Goal: Information Seeking & Learning: Understand site structure

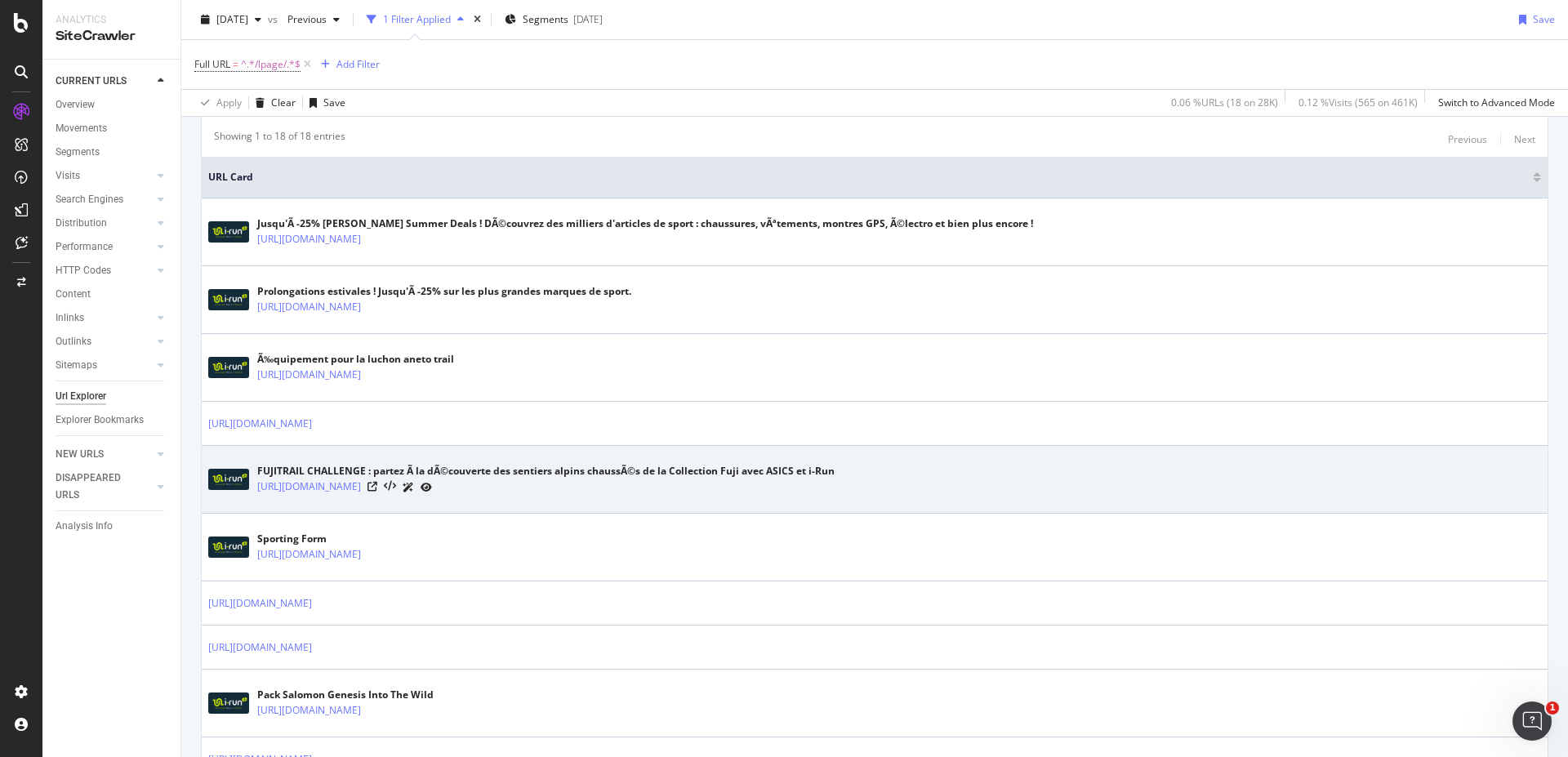
scroll to position [391, 0]
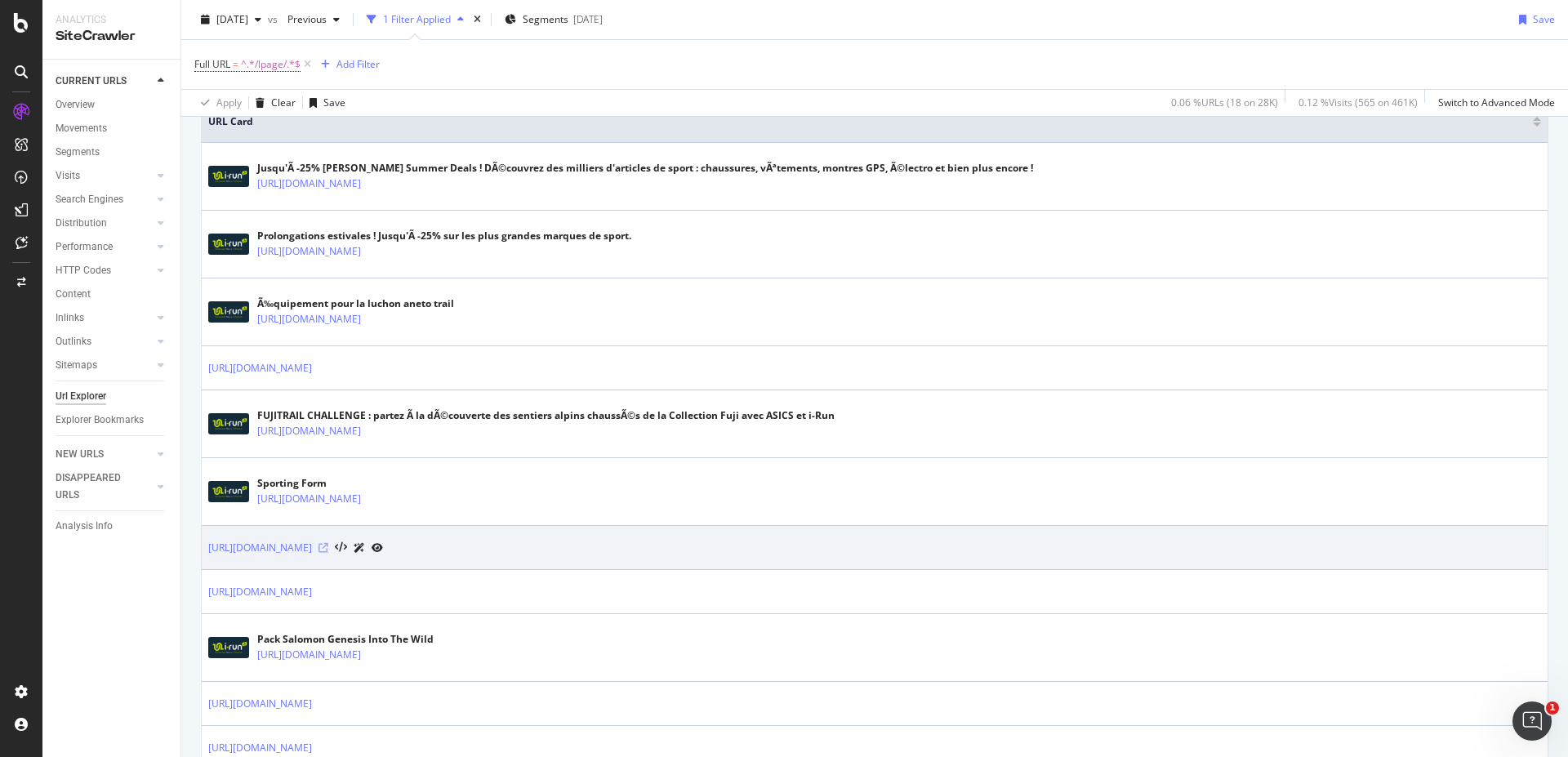
click at [383, 545] on div at bounding box center [350, 547] width 64 height 17
click at [328, 547] on icon at bounding box center [323, 548] width 10 height 10
click at [312, 541] on link "https://www.i-run.fr/lpage/magasins-region-paca-marseille-pont-de-vivaux.html" at bounding box center [260, 548] width 104 height 16
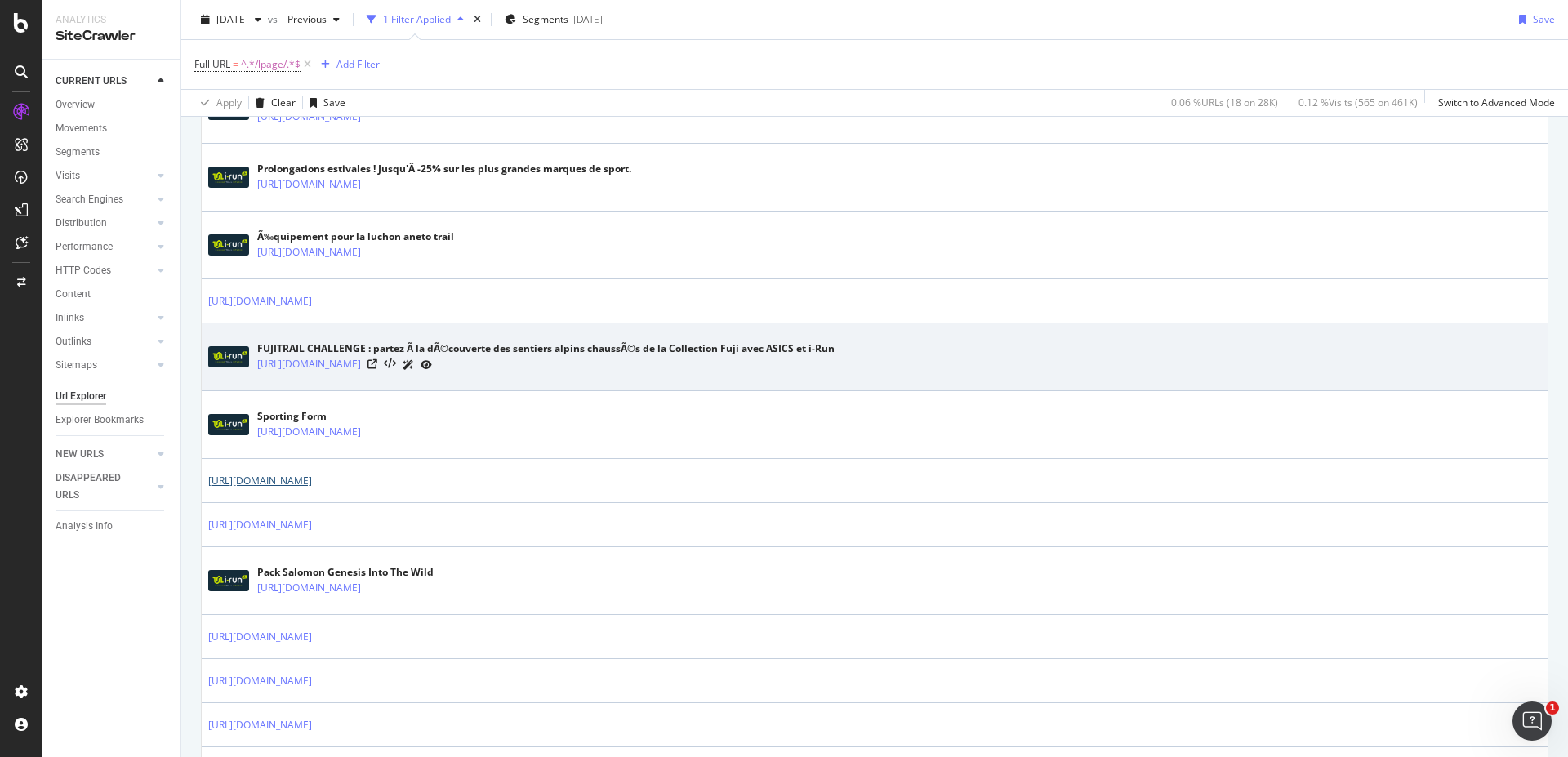
scroll to position [588, 0]
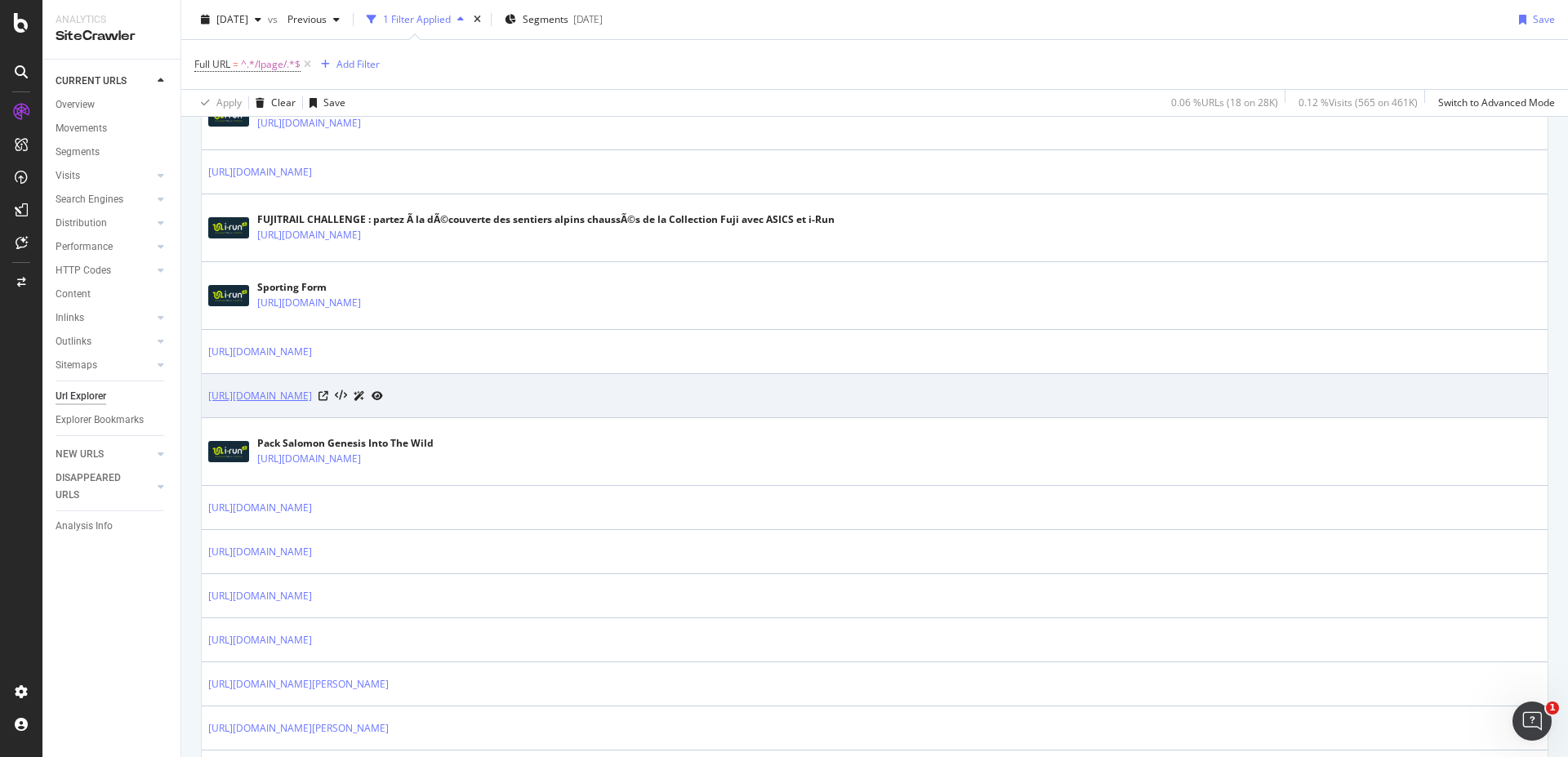
click at [312, 396] on link "https://www.i-run.fr/lpage/grenoble.html" at bounding box center [260, 395] width 104 height 16
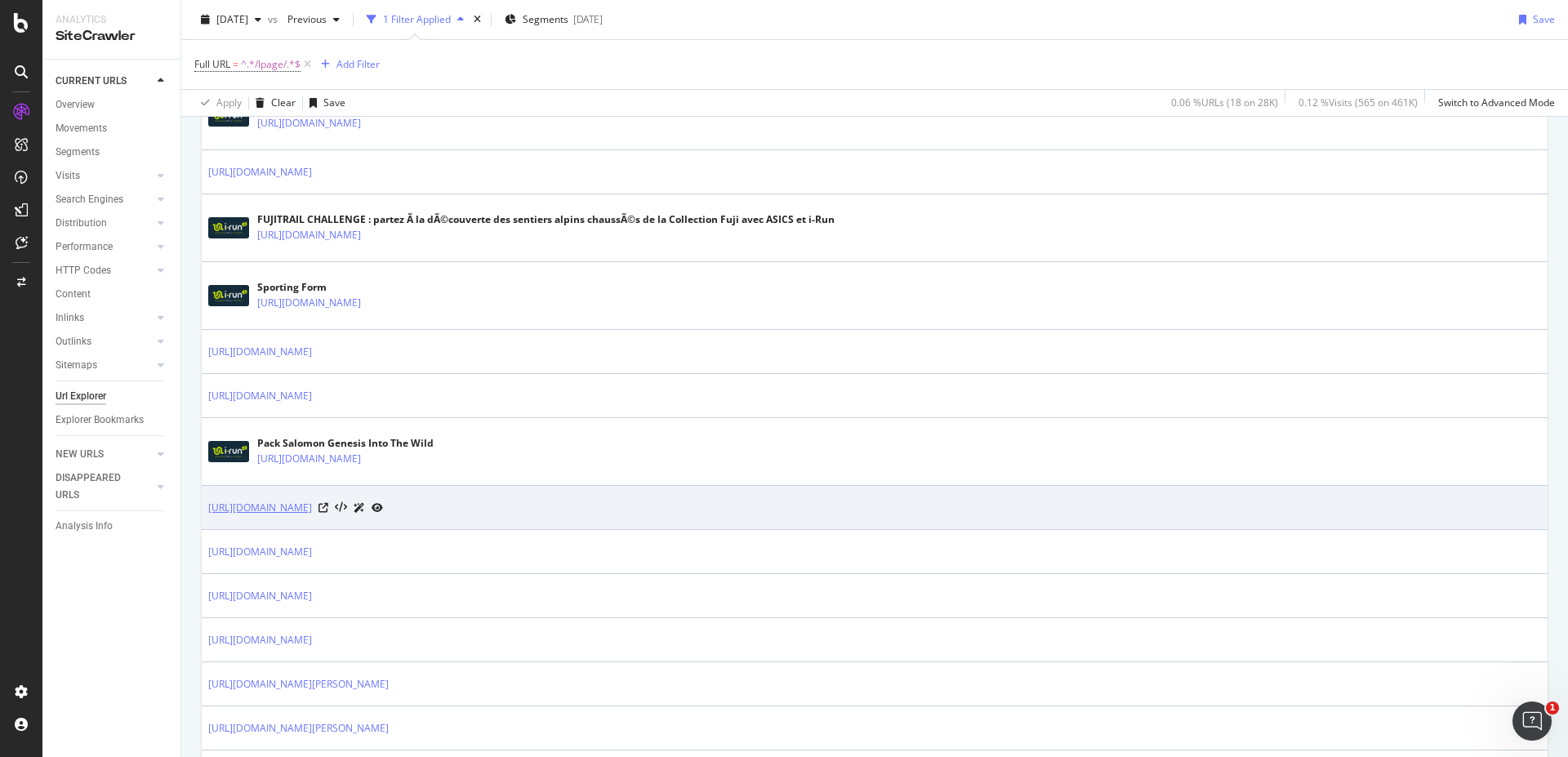
click at [312, 508] on link "https://www.i-run.fr/lpage/magasins-lille-lille-euralille" at bounding box center [260, 507] width 104 height 16
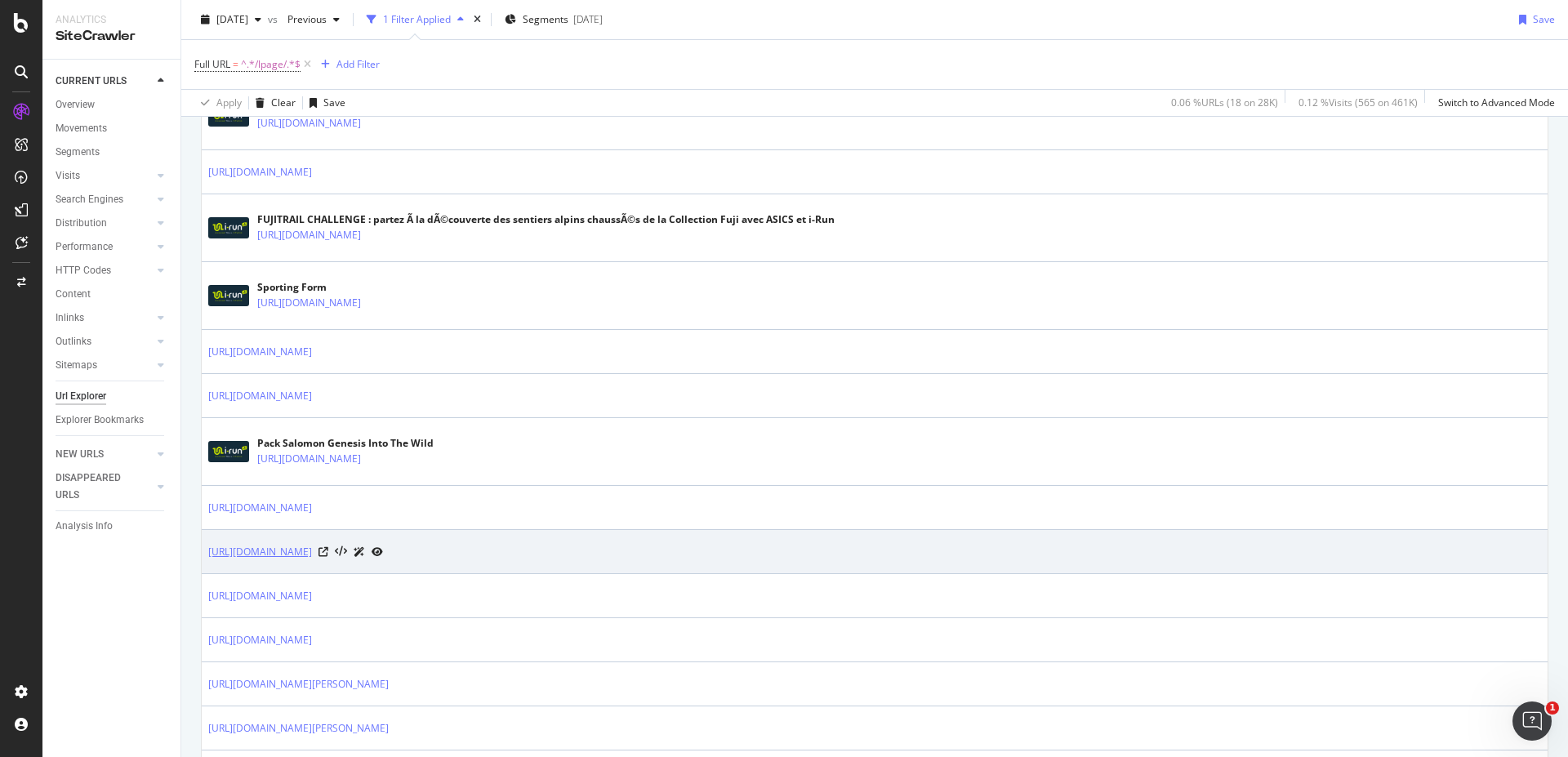
click at [312, 553] on link "https://www.i-run.fr/lpage/magasins-lille" at bounding box center [260, 552] width 104 height 16
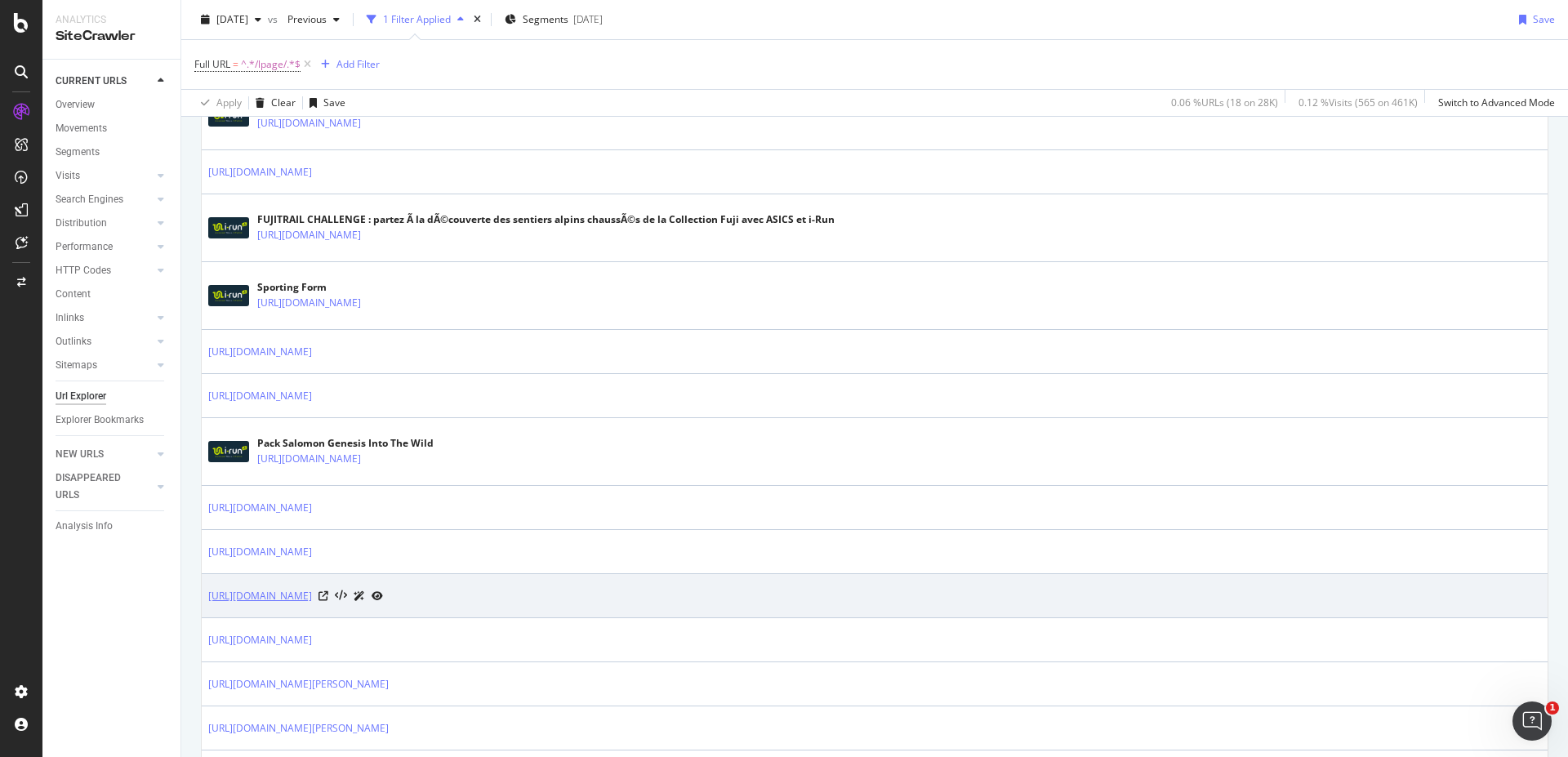
click at [312, 592] on link "https://www.i-run.fr/lpage/magasins-grenoble-grenoble.html" at bounding box center [260, 595] width 104 height 16
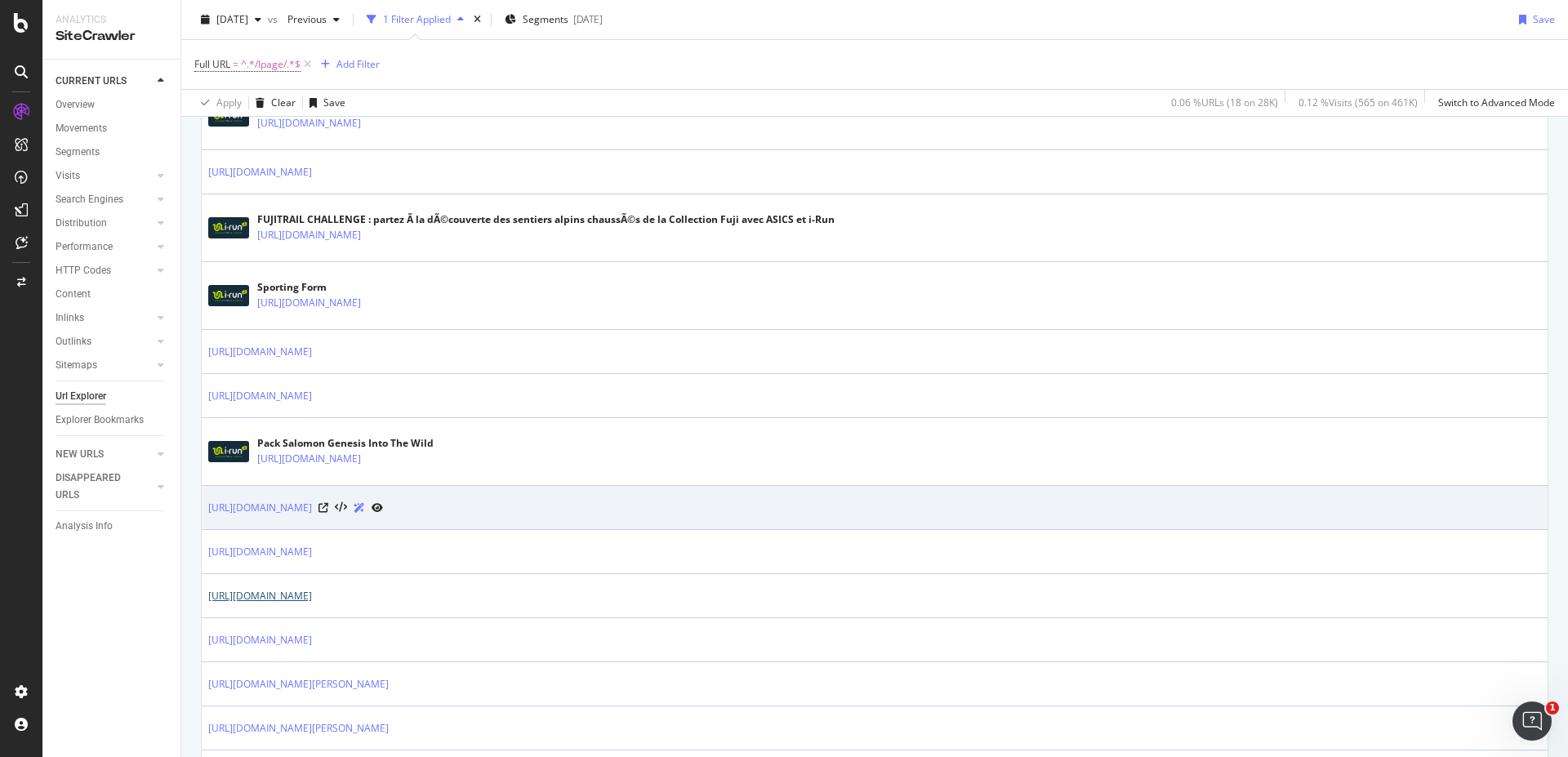
scroll to position [686, 0]
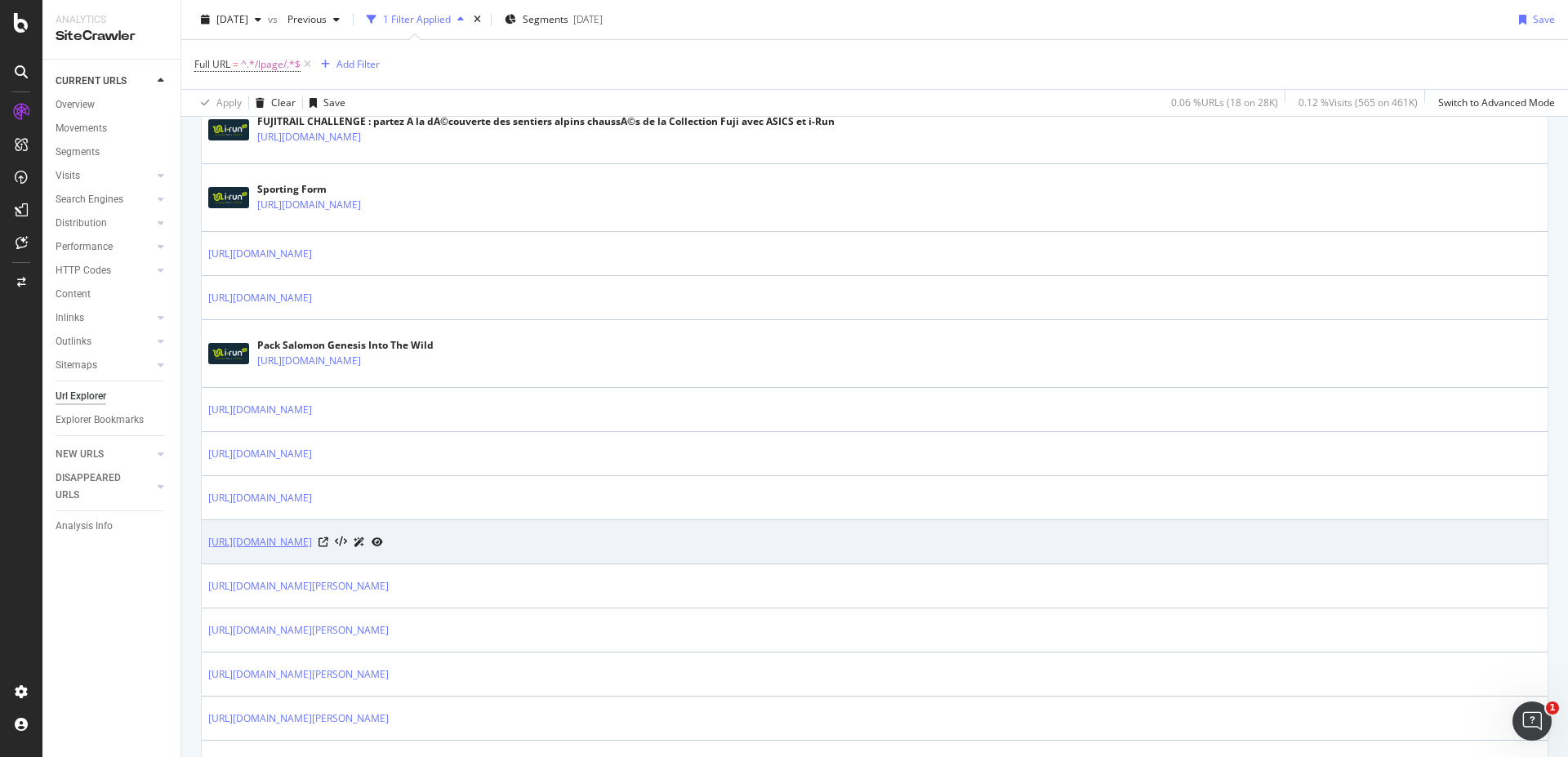
click at [312, 540] on link "[URL][DOMAIN_NAME]" at bounding box center [260, 542] width 104 height 16
click at [328, 538] on icon at bounding box center [323, 542] width 10 height 10
click at [312, 536] on link "[URL][DOMAIN_NAME]" at bounding box center [260, 542] width 104 height 16
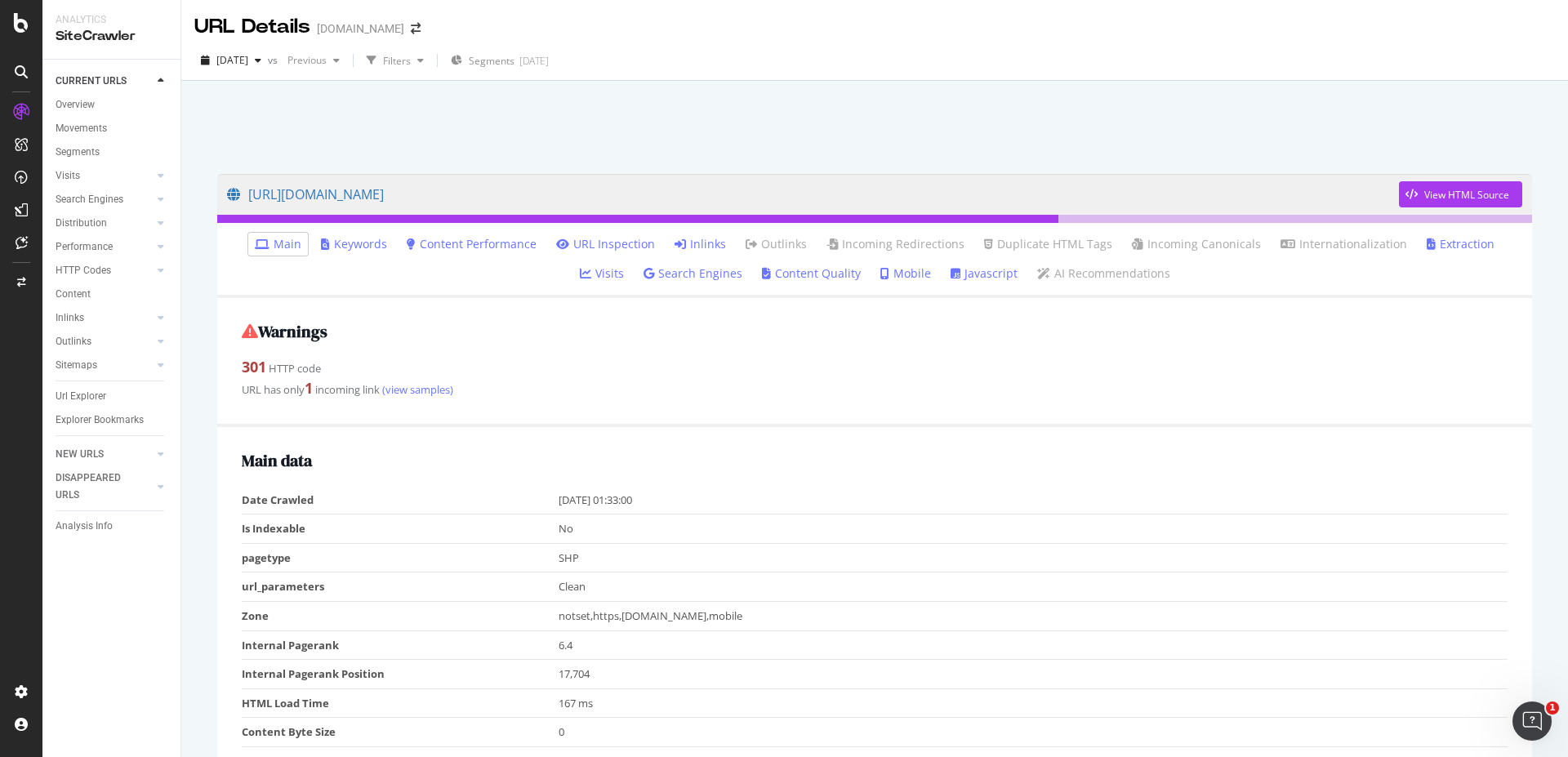
click at [675, 238] on link "Inlinks" at bounding box center [701, 244] width 52 height 16
click at [675, 237] on link "Inlinks" at bounding box center [701, 244] width 52 height 16
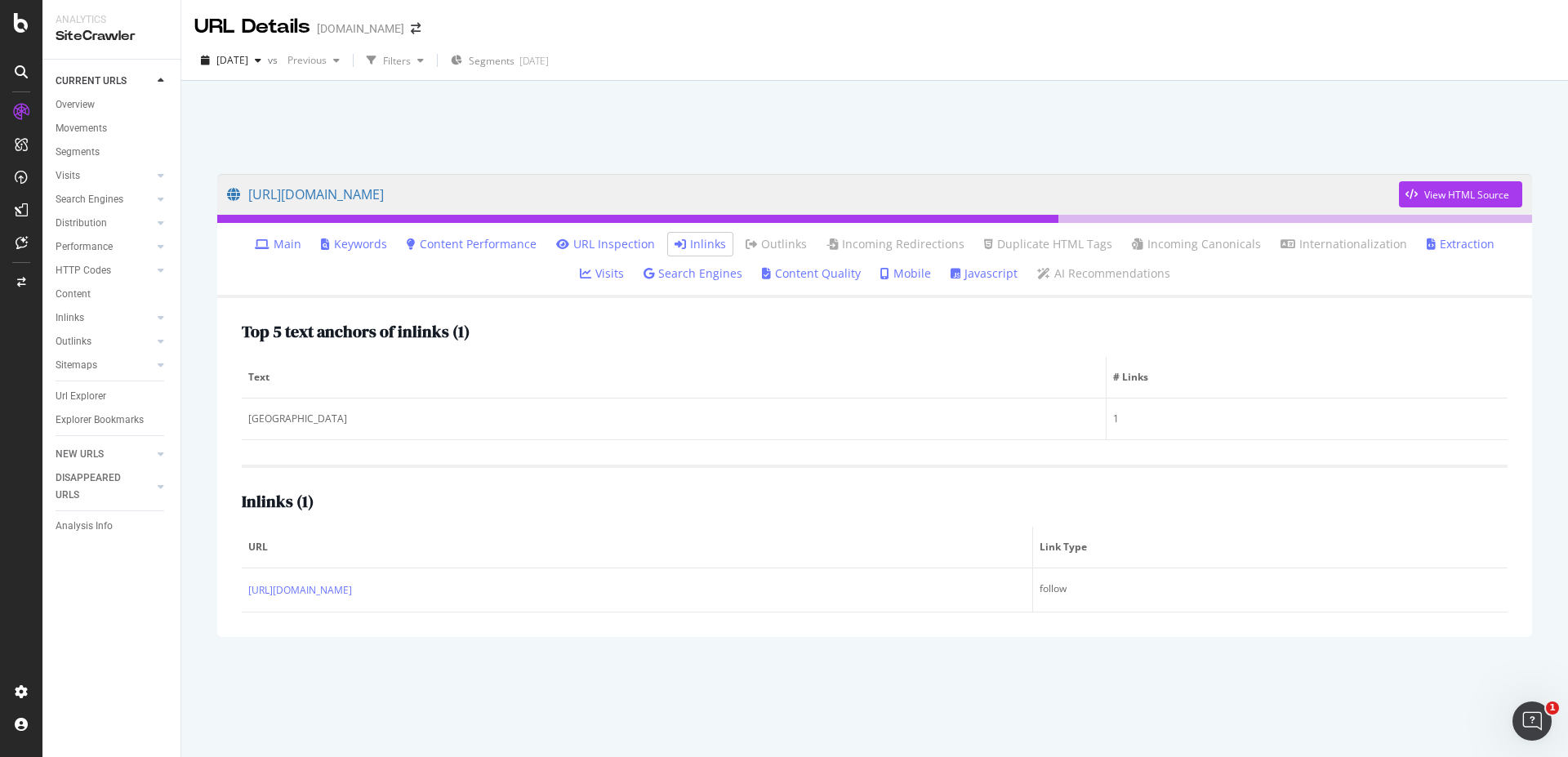
click at [675, 242] on link "Inlinks" at bounding box center [701, 244] width 52 height 16
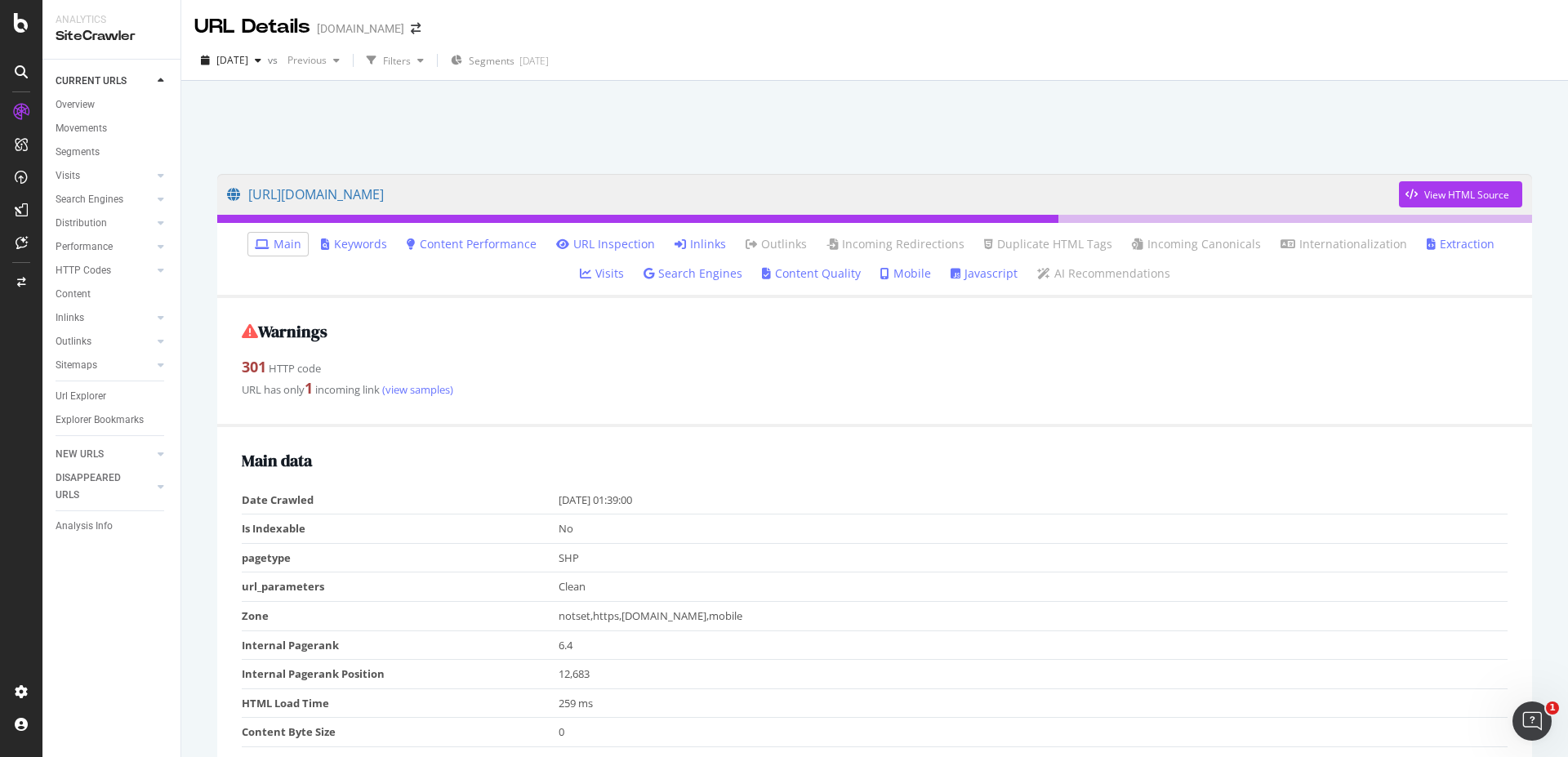
click at [675, 239] on link "Inlinks" at bounding box center [701, 244] width 52 height 16
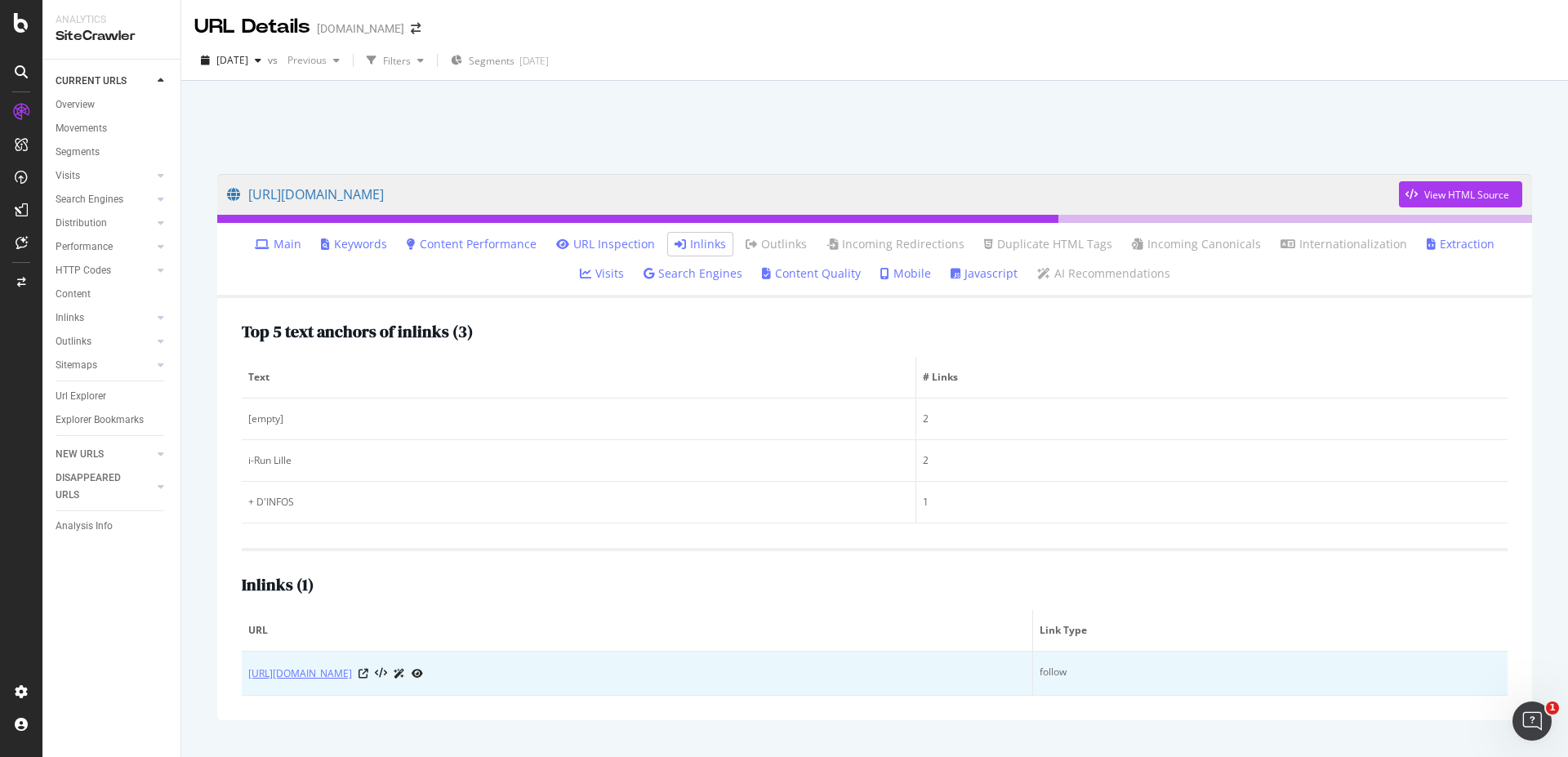
click at [317, 675] on link "[URL][DOMAIN_NAME]" at bounding box center [299, 674] width 104 height 16
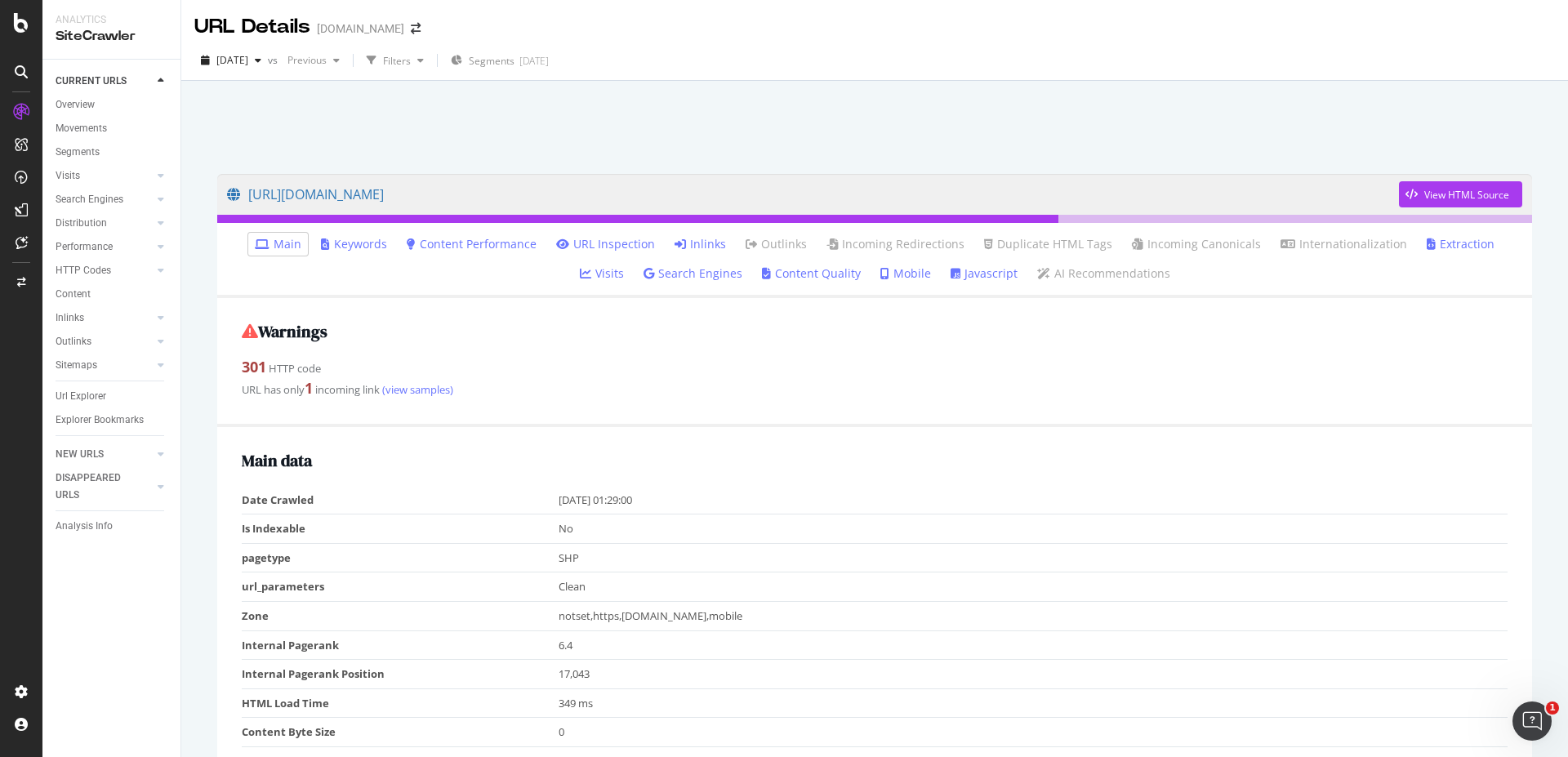
click at [675, 241] on link "Inlinks" at bounding box center [701, 244] width 52 height 16
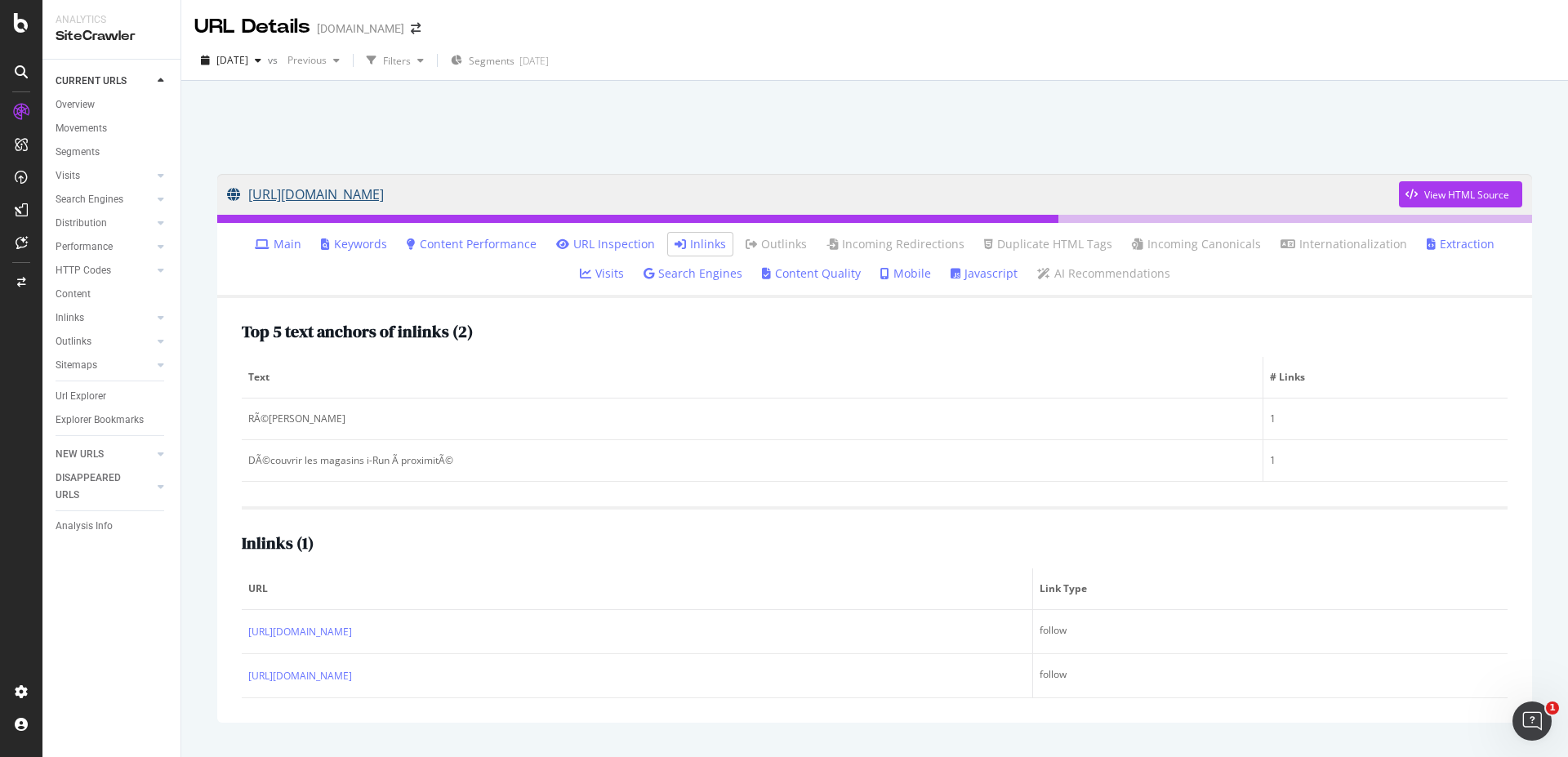
click at [484, 192] on link "https://www.i-run.fr/lpage/magasins-lille" at bounding box center [813, 193] width 1172 height 41
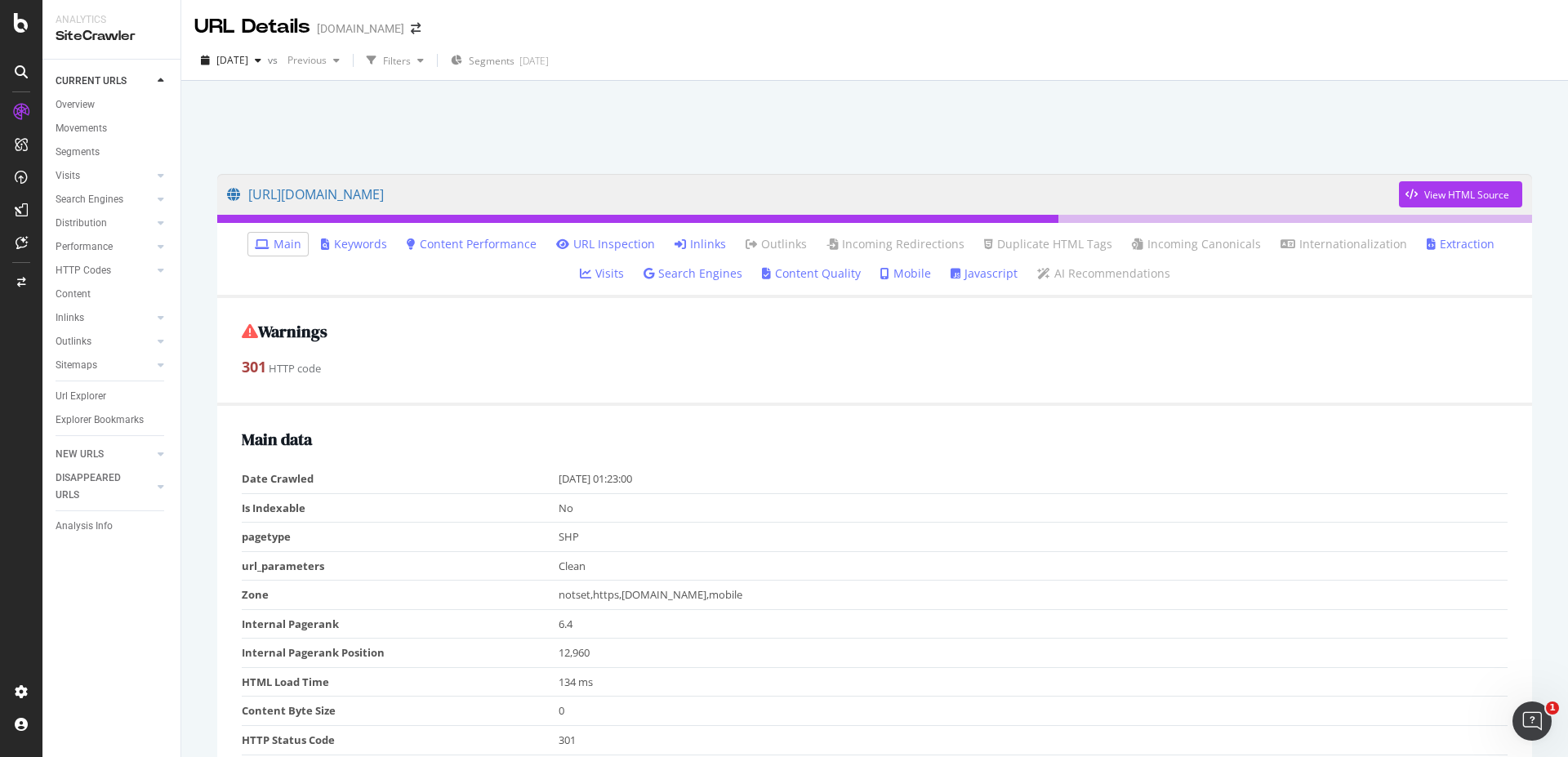
click at [681, 240] on link "Inlinks" at bounding box center [701, 244] width 52 height 16
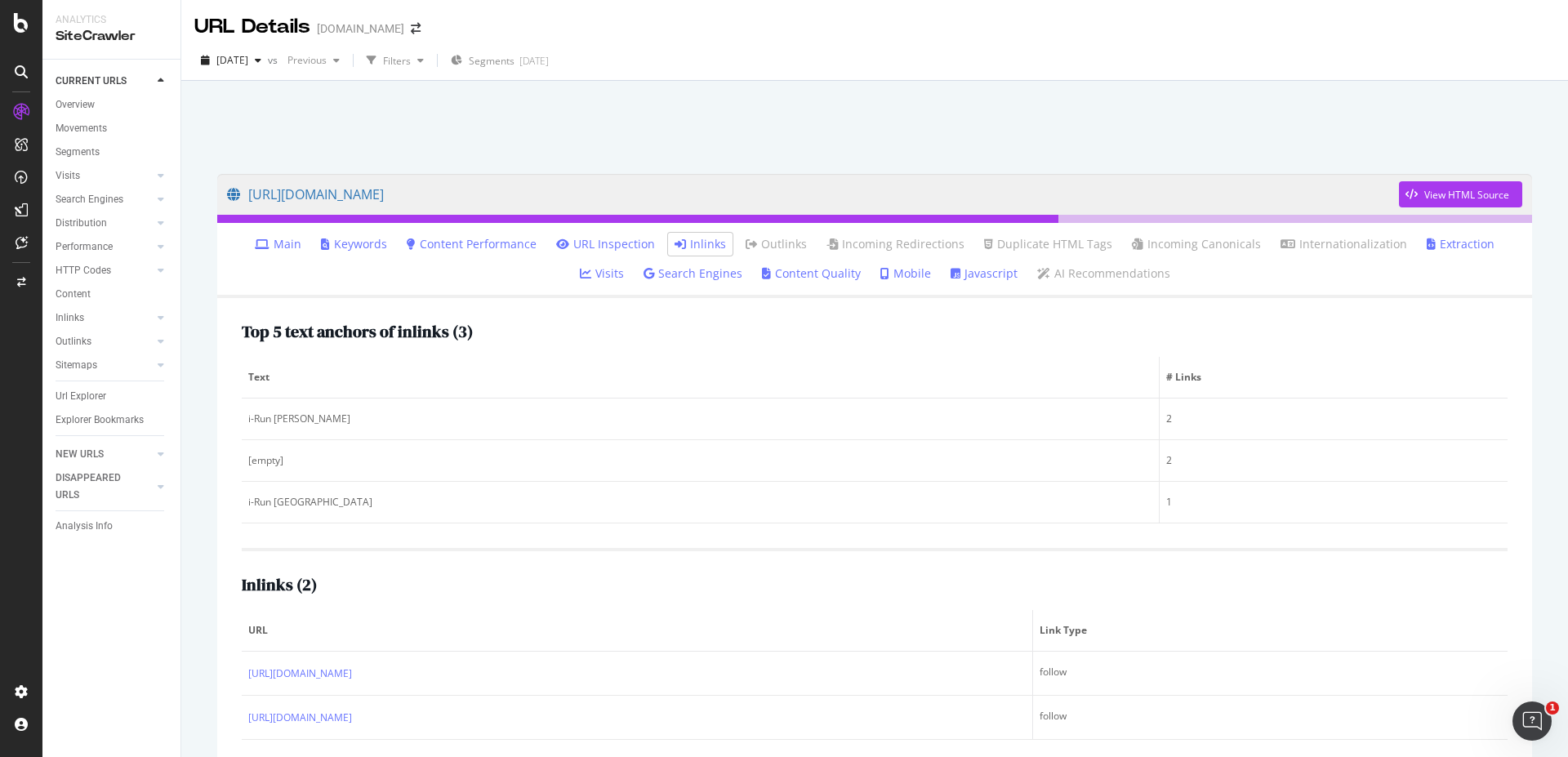
scroll to position [81, 0]
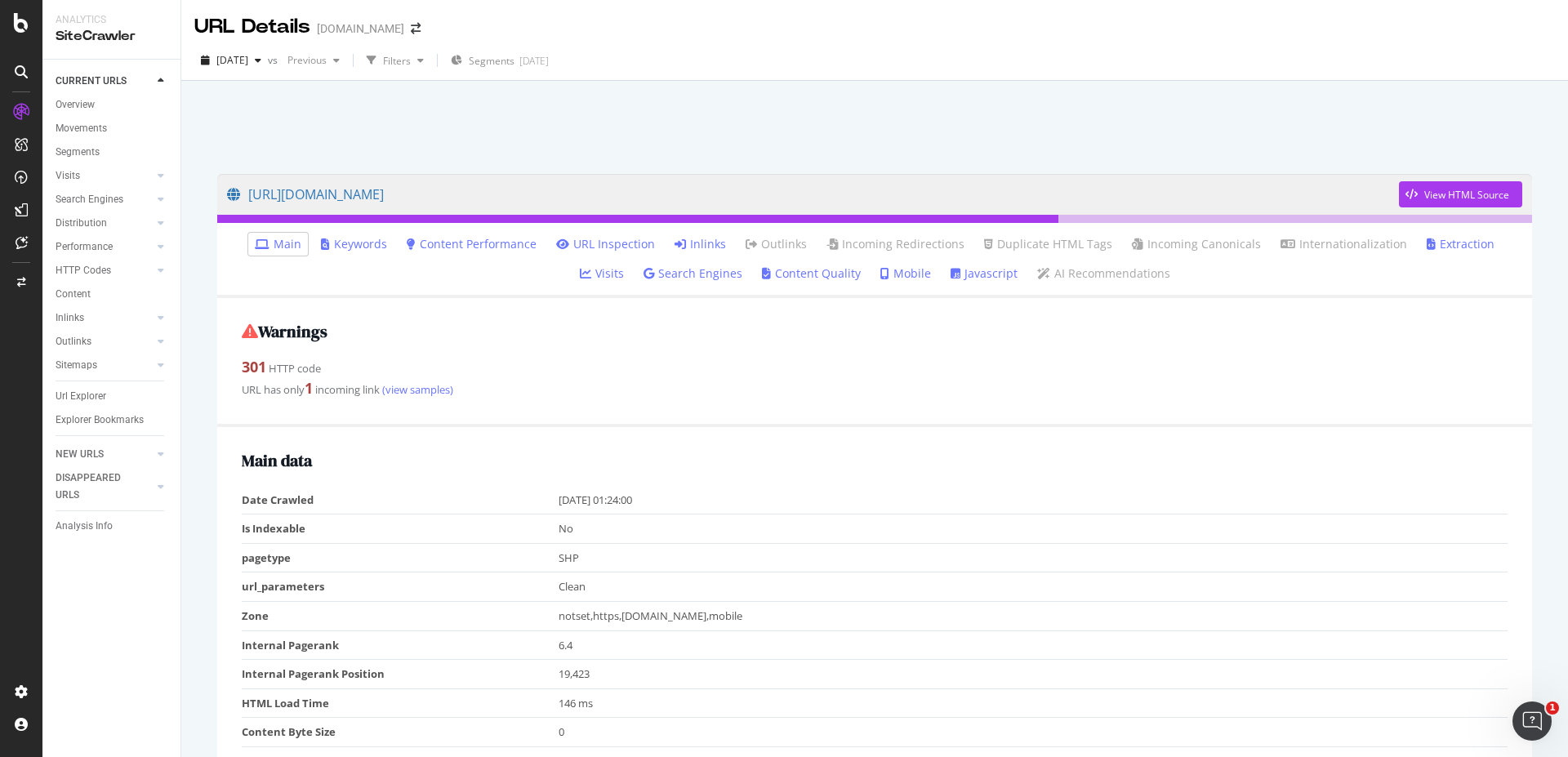
click at [680, 239] on link "Inlinks" at bounding box center [701, 244] width 52 height 16
